Goal: Navigation & Orientation: Find specific page/section

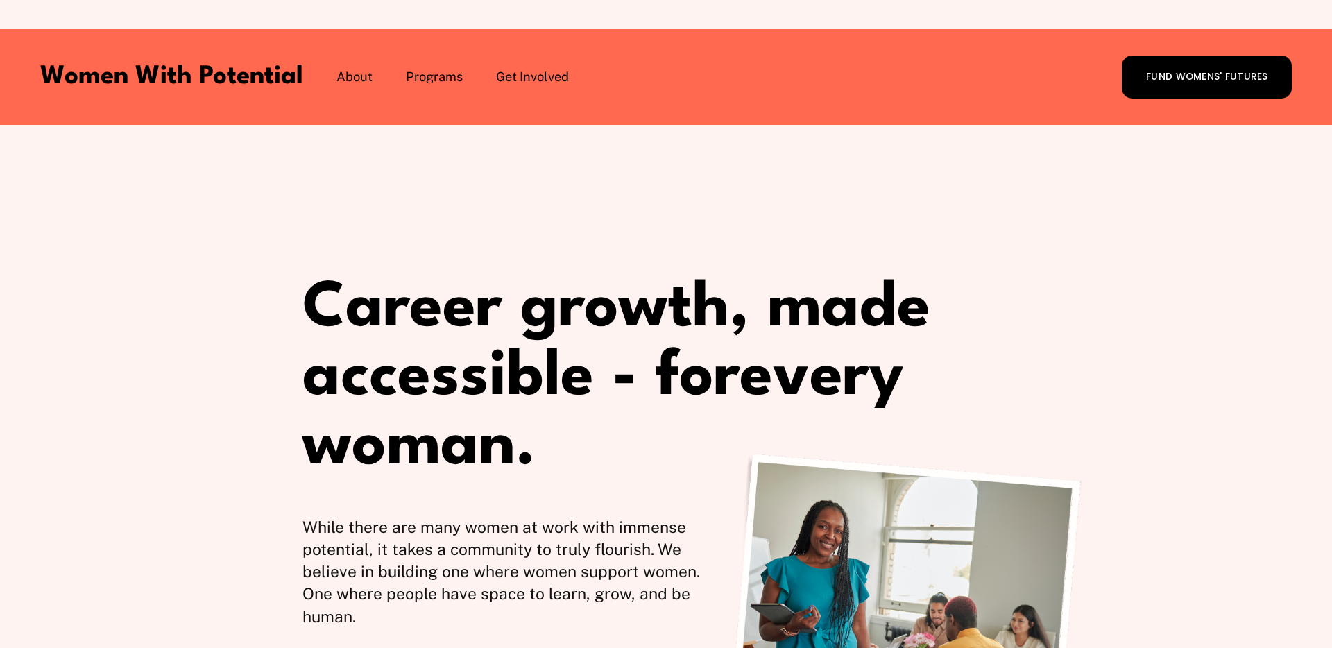
click at [0, 0] on span "The Table" at bounding box center [0, 0] width 0 height 0
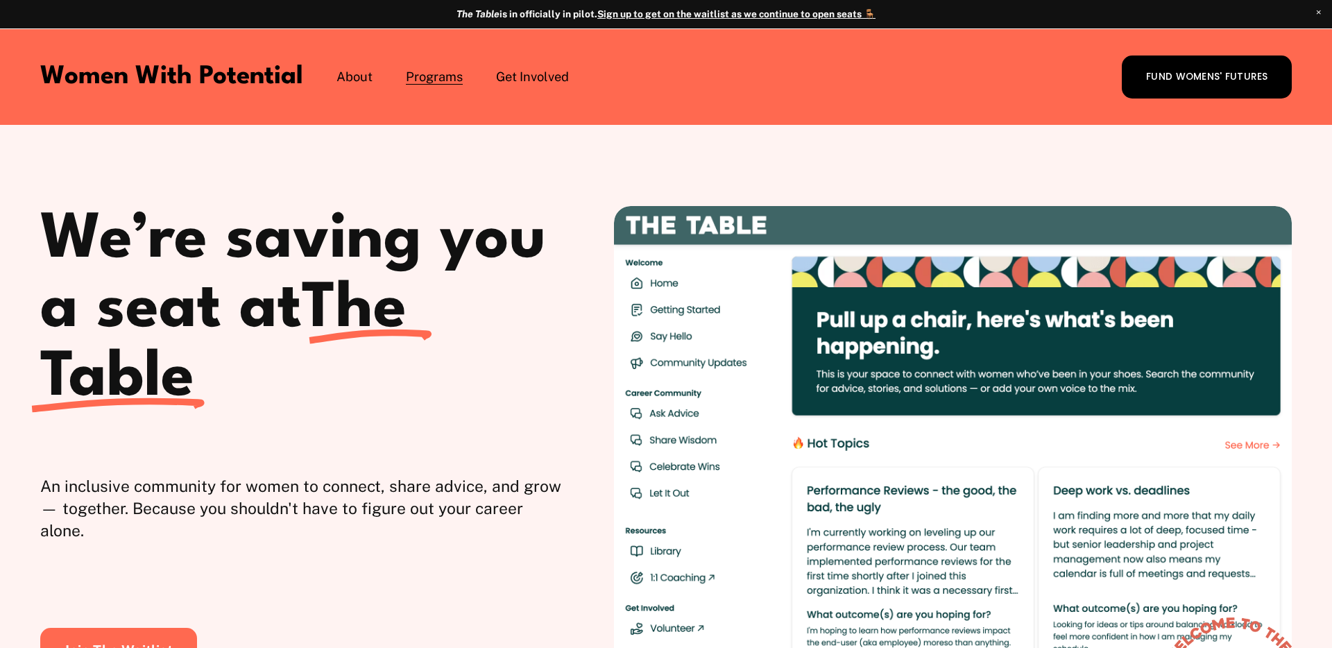
click at [0, 0] on link "1:1 Coaching" at bounding box center [0, 0] width 0 height 0
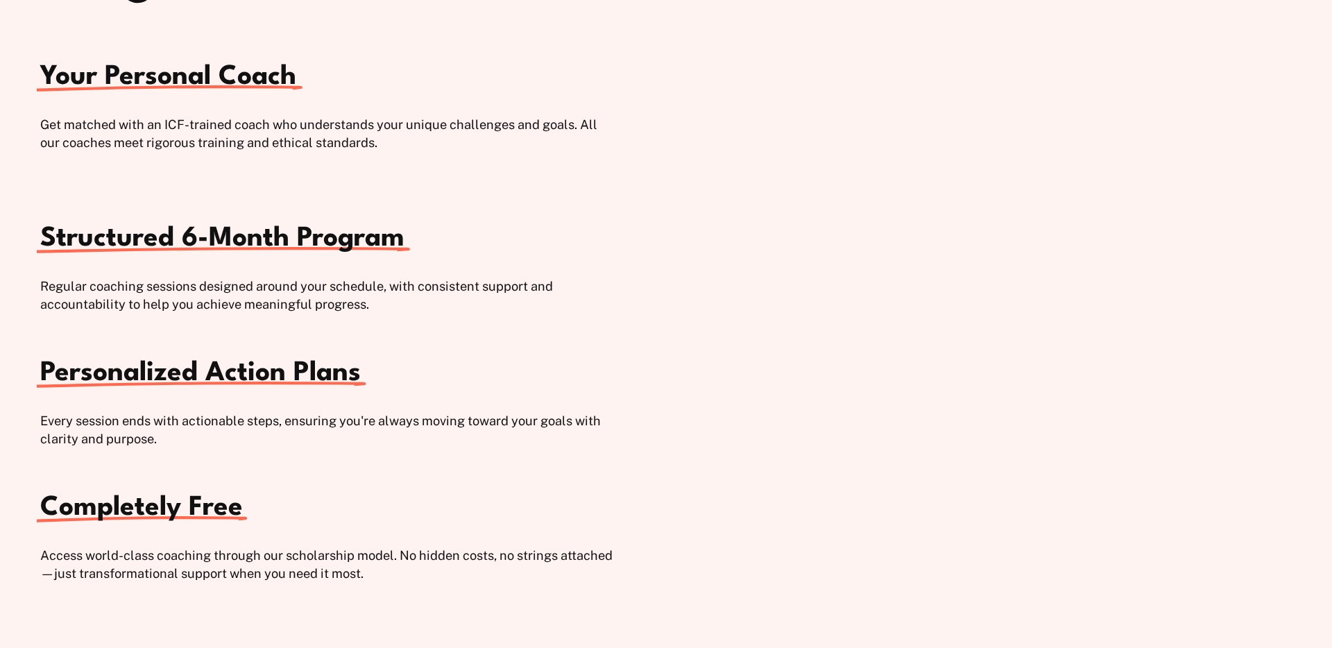
scroll to position [1713, 0]
